Goal: Task Accomplishment & Management: Use online tool/utility

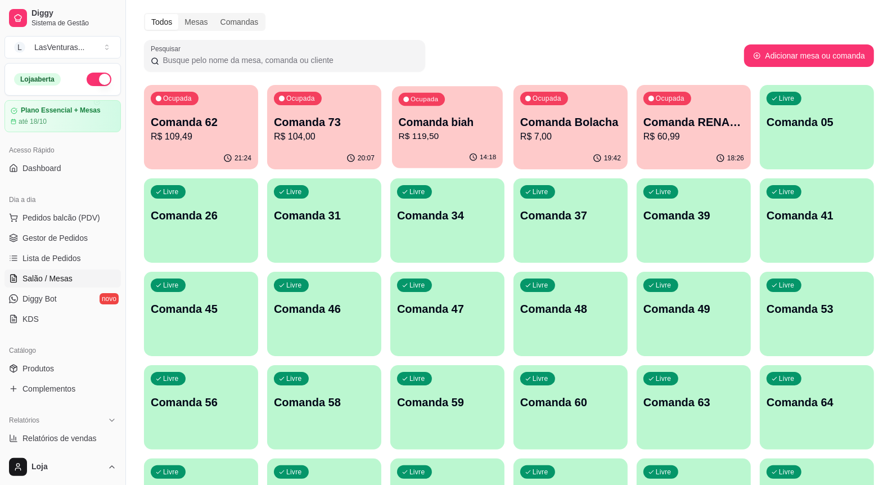
click at [439, 158] on div "14:18" at bounding box center [447, 157] width 111 height 21
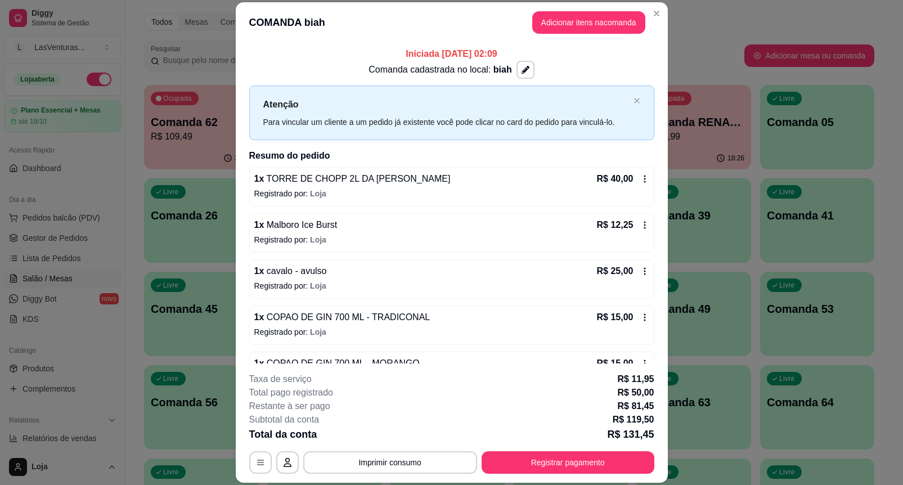
click at [692, 48] on div "Pesquisar" at bounding box center [444, 56] width 600 height 32
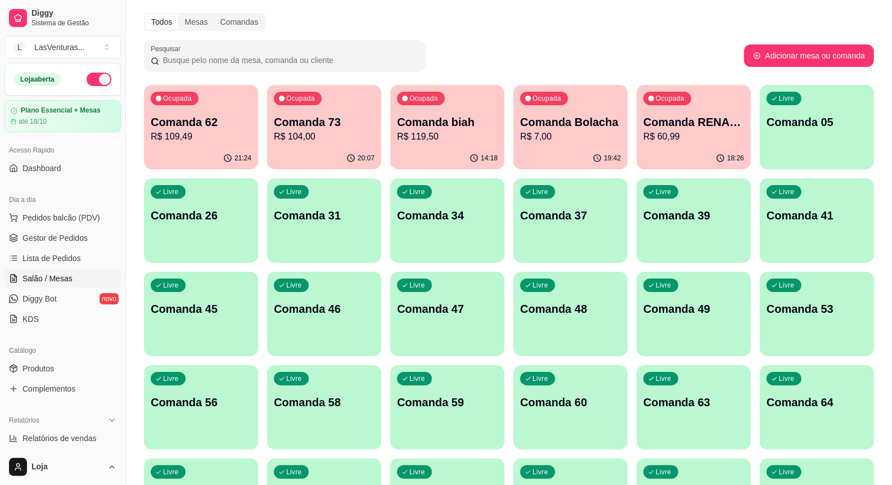
click at [214, 134] on p "R$ 109,49" at bounding box center [201, 137] width 101 height 14
click at [339, 134] on p "R$ 104,00" at bounding box center [324, 137] width 101 height 14
click at [462, 132] on p "R$ 119,50" at bounding box center [447, 137] width 101 height 14
click at [690, 147] on div "18:26" at bounding box center [693, 157] width 111 height 21
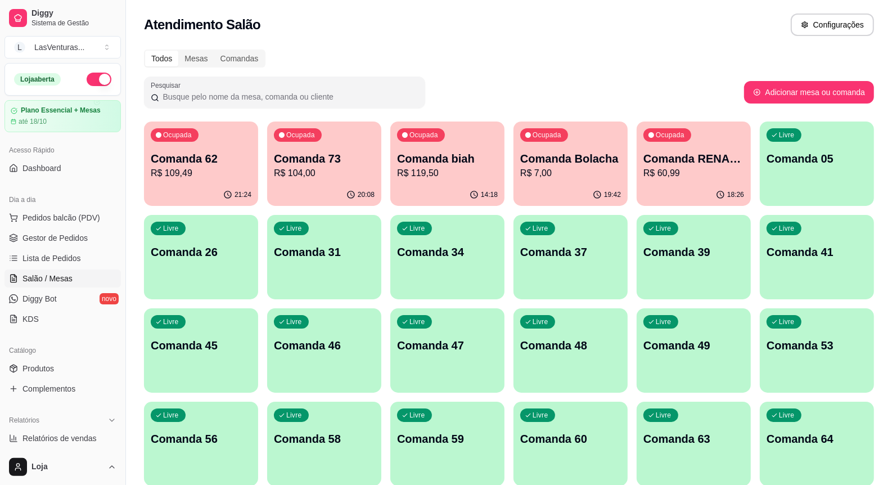
click at [684, 192] on div "18:26" at bounding box center [694, 195] width 114 height 22
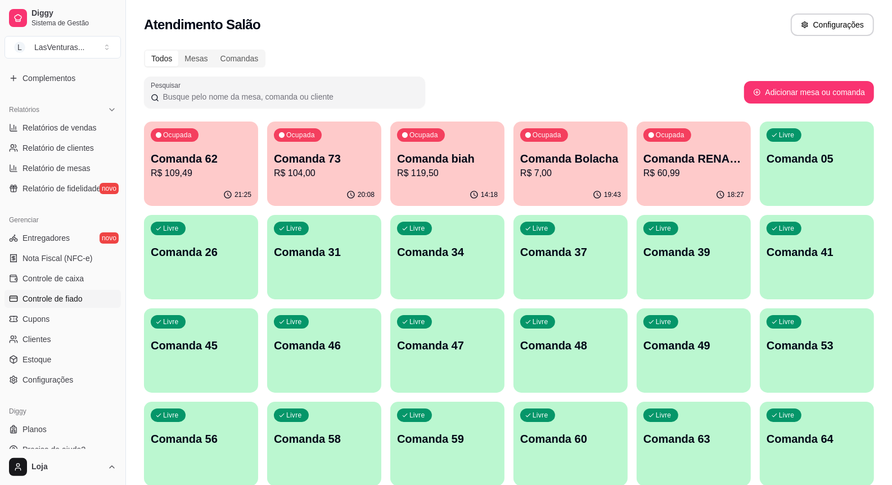
scroll to position [324, 0]
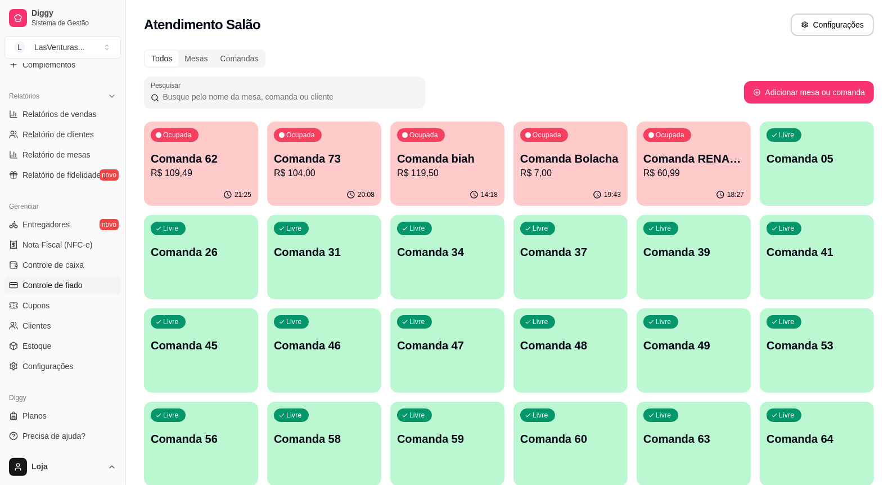
click at [76, 288] on span "Controle de fiado" at bounding box center [53, 285] width 60 height 11
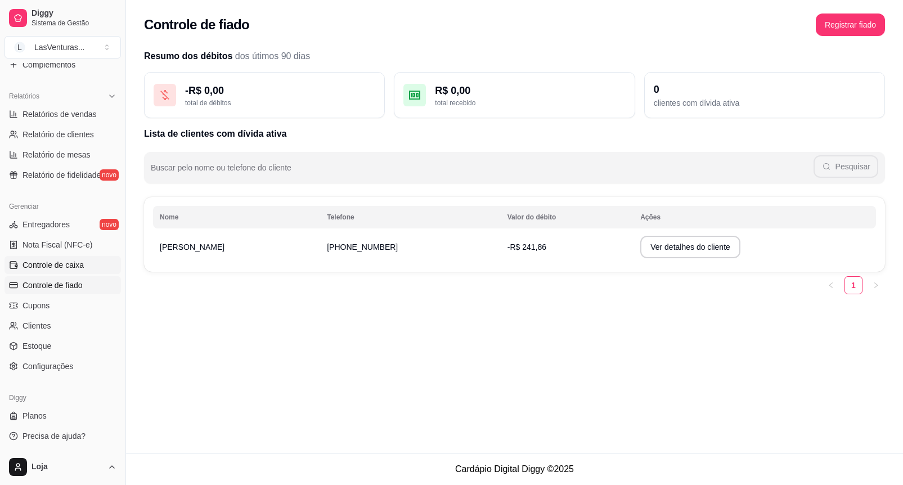
click at [78, 264] on span "Controle de caixa" at bounding box center [53, 264] width 61 height 11
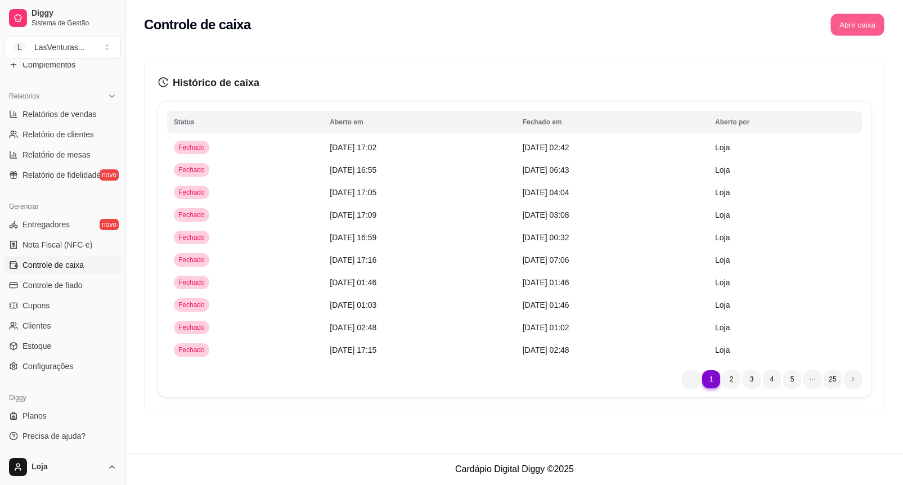
click at [871, 24] on button "Abrir caixa" at bounding box center [856, 25] width 53 height 22
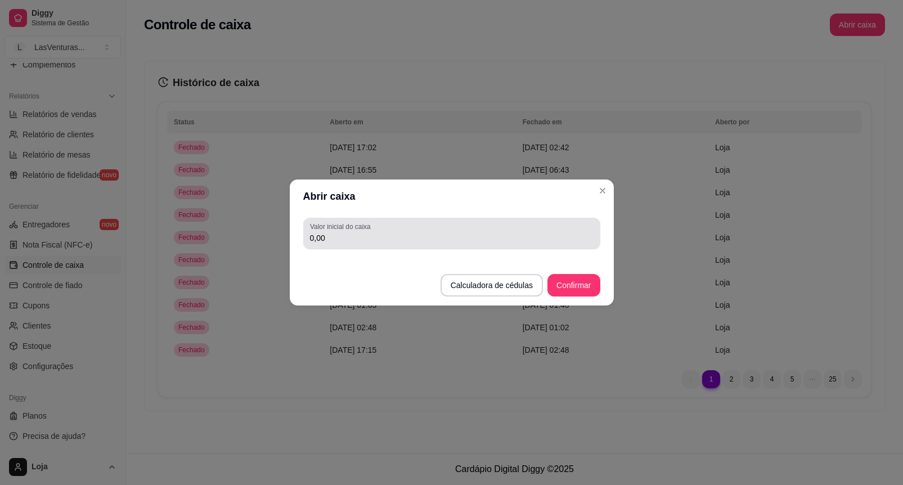
drag, startPoint x: 387, startPoint y: 231, endPoint x: 381, endPoint y: 223, distance: 9.2
click at [385, 231] on div "0,00" at bounding box center [452, 233] width 284 height 23
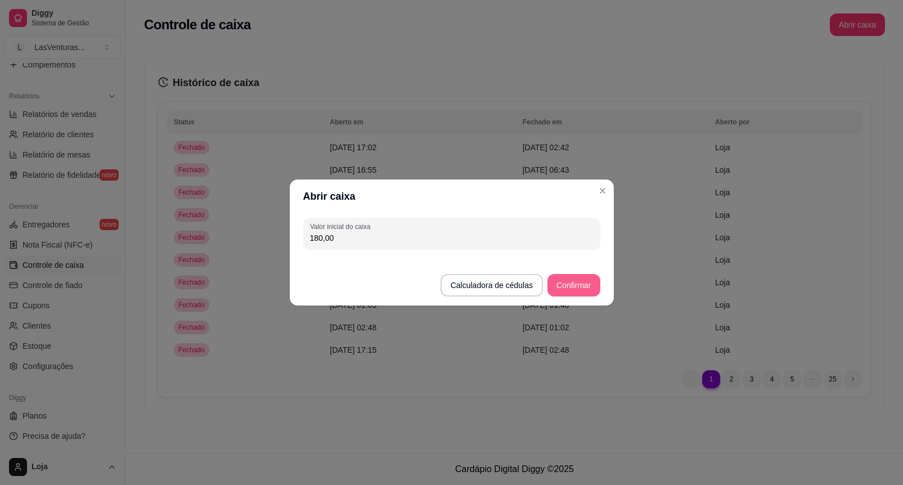
type input "180,00"
click at [575, 279] on button "Confirmar" at bounding box center [573, 286] width 51 height 22
